Goal: Task Accomplishment & Management: Complete application form

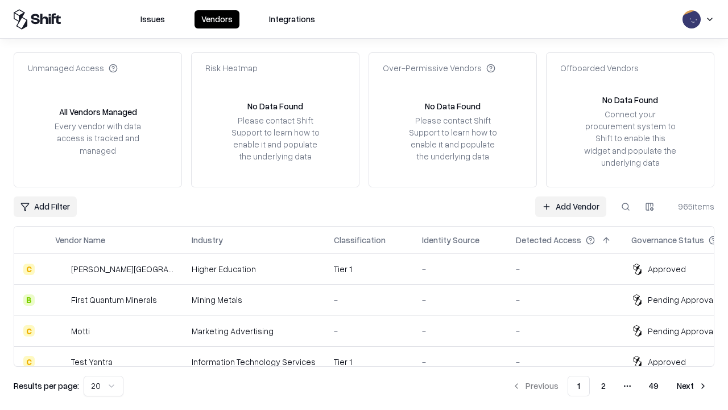
click at [571, 206] on link "Add Vendor" at bounding box center [570, 206] width 71 height 20
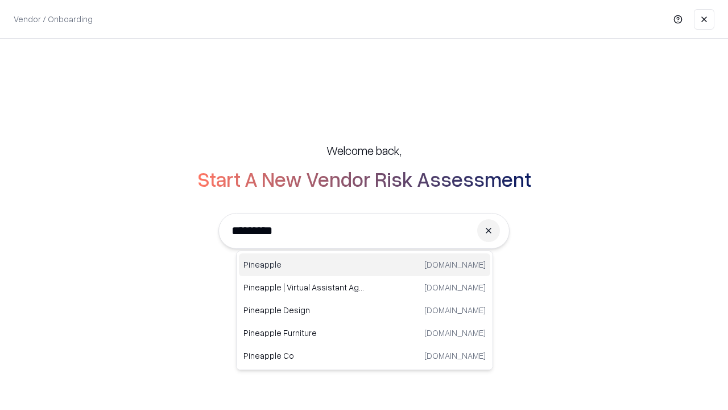
click at [365, 264] on div "Pineapple [DOMAIN_NAME]" at bounding box center [364, 264] width 251 height 23
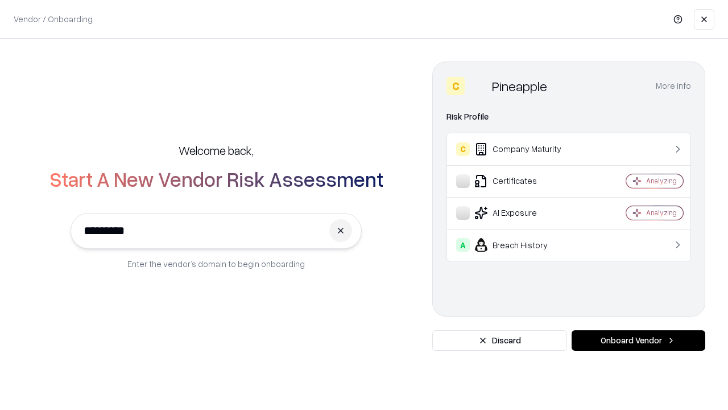
type input "*********"
click at [638, 340] on button "Onboard Vendor" at bounding box center [639, 340] width 134 height 20
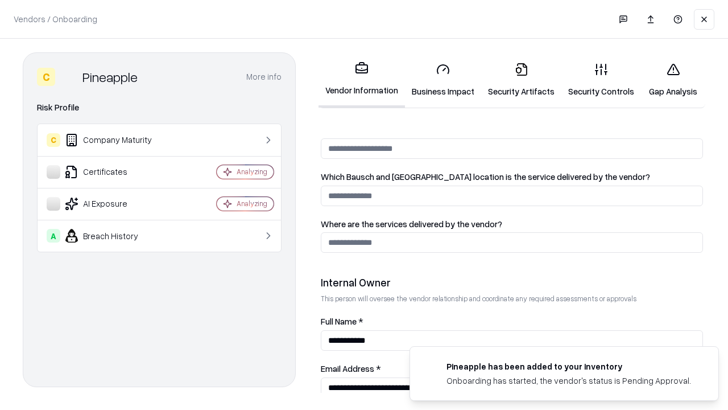
scroll to position [589, 0]
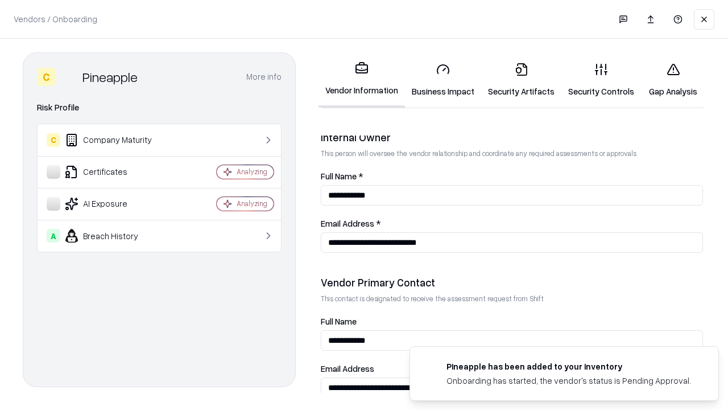
click at [521, 80] on link "Security Artifacts" at bounding box center [521, 79] width 80 height 53
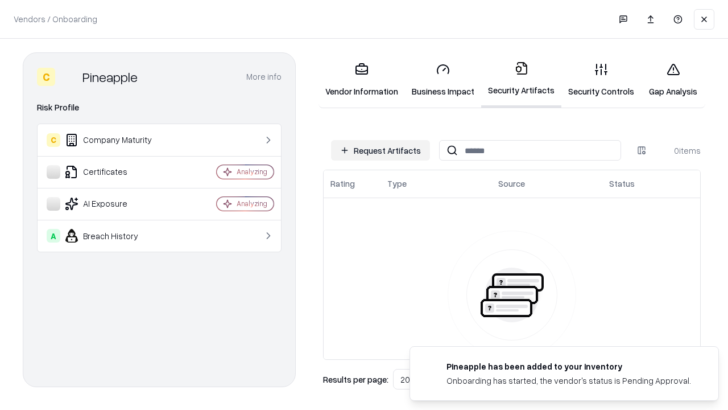
click at [381, 150] on button "Request Artifacts" at bounding box center [380, 150] width 99 height 20
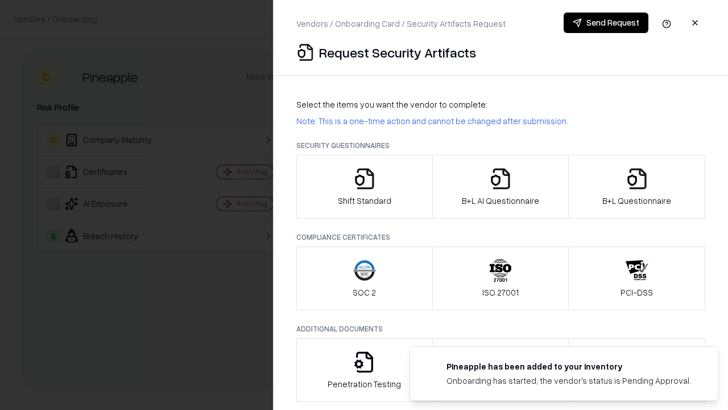
click at [636, 187] on icon "button" at bounding box center [637, 178] width 23 height 23
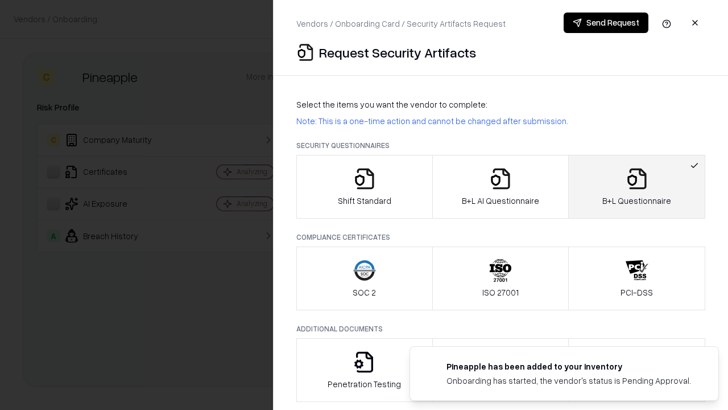
click at [500, 187] on icon "button" at bounding box center [500, 178] width 23 height 23
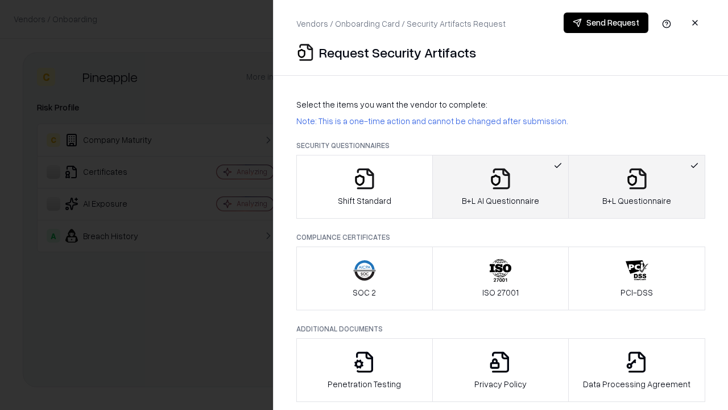
click at [606, 23] on button "Send Request" at bounding box center [606, 23] width 85 height 20
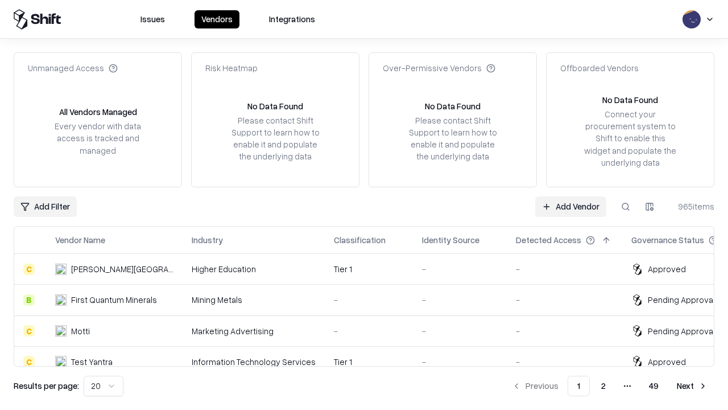
click at [571, 206] on link "Add Vendor" at bounding box center [570, 206] width 71 height 20
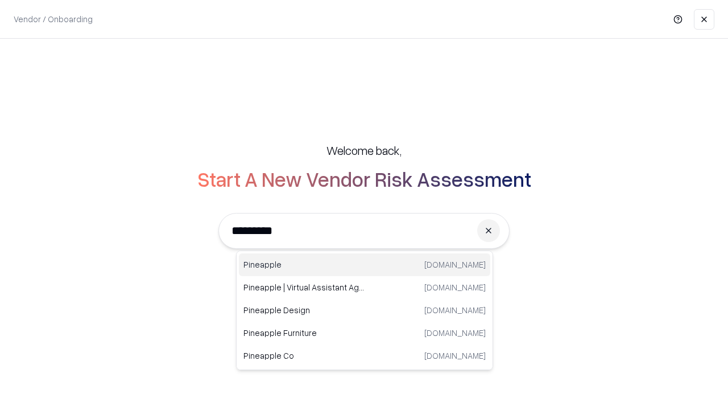
click at [365, 264] on div "Pineapple [DOMAIN_NAME]" at bounding box center [364, 264] width 251 height 23
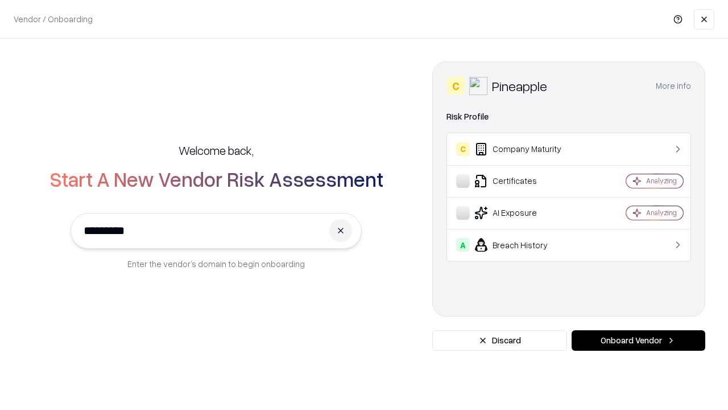
type input "*********"
click at [638, 340] on button "Onboard Vendor" at bounding box center [639, 340] width 134 height 20
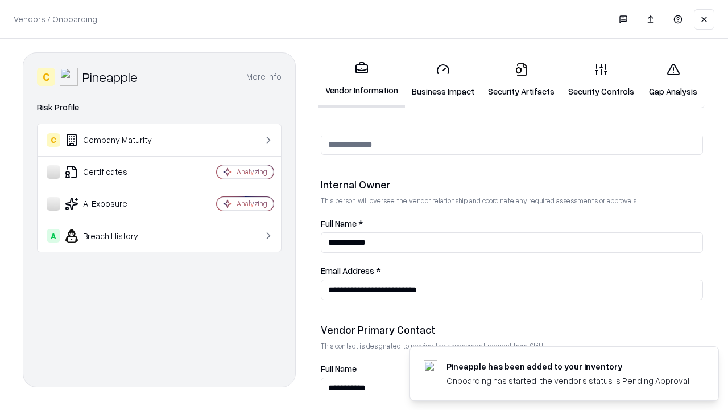
scroll to position [589, 0]
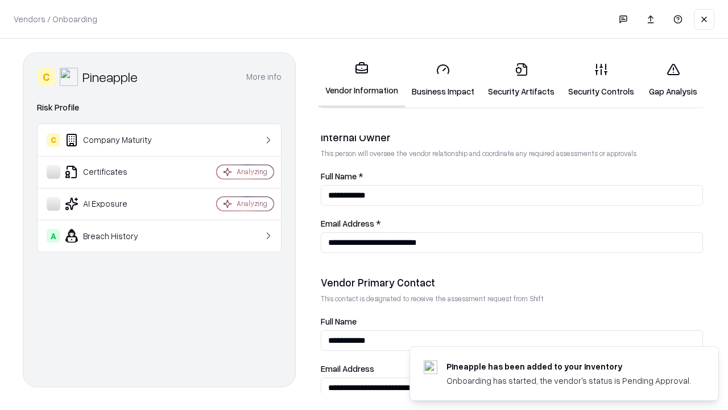
click at [673, 80] on link "Gap Analysis" at bounding box center [673, 79] width 64 height 53
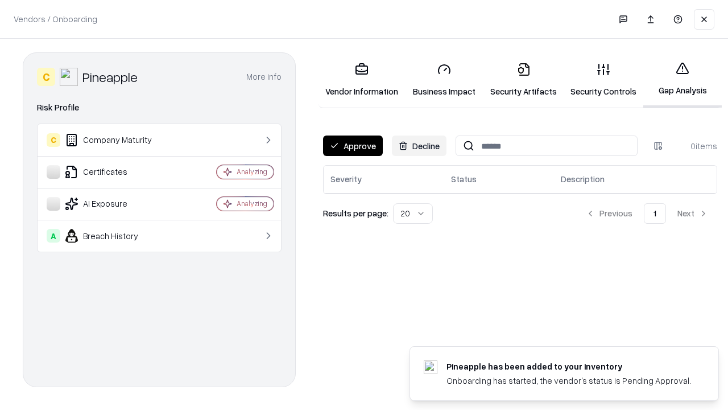
click at [353, 146] on button "Approve" at bounding box center [353, 145] width 60 height 20
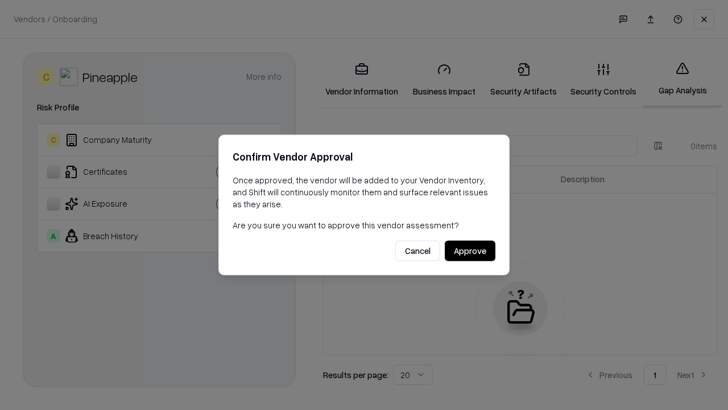
click at [470, 250] on button "Approve" at bounding box center [470, 251] width 51 height 20
